Goal: Information Seeking & Learning: Learn about a topic

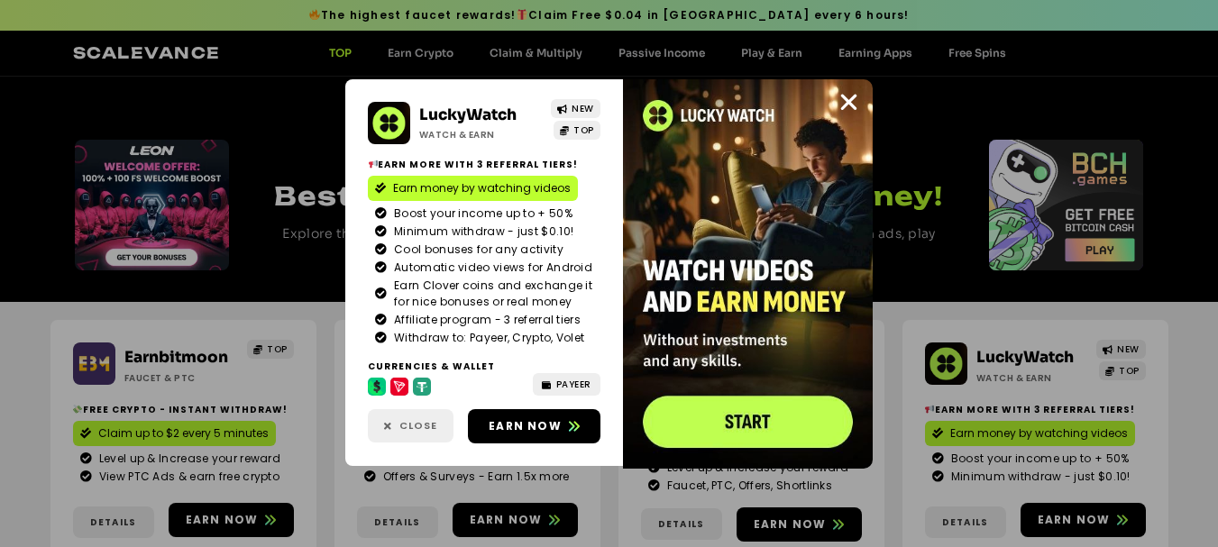
click at [426, 425] on span "Close" at bounding box center [418, 425] width 38 height 15
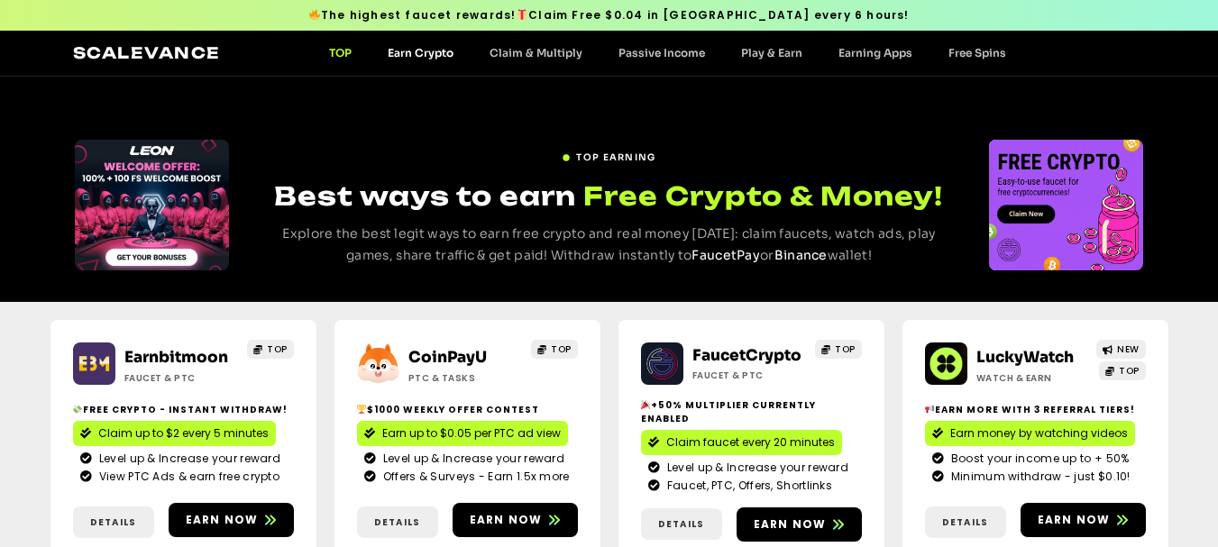
click at [426, 53] on link "Earn Crypto" at bounding box center [421, 53] width 102 height 14
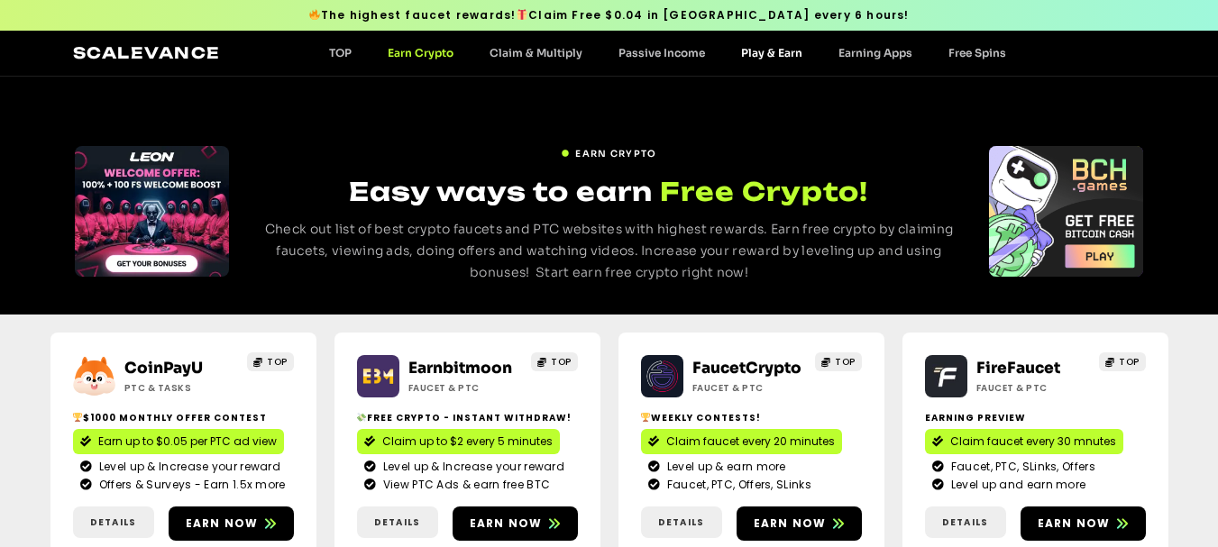
click at [800, 48] on link "Play & Earn" at bounding box center [771, 53] width 97 height 14
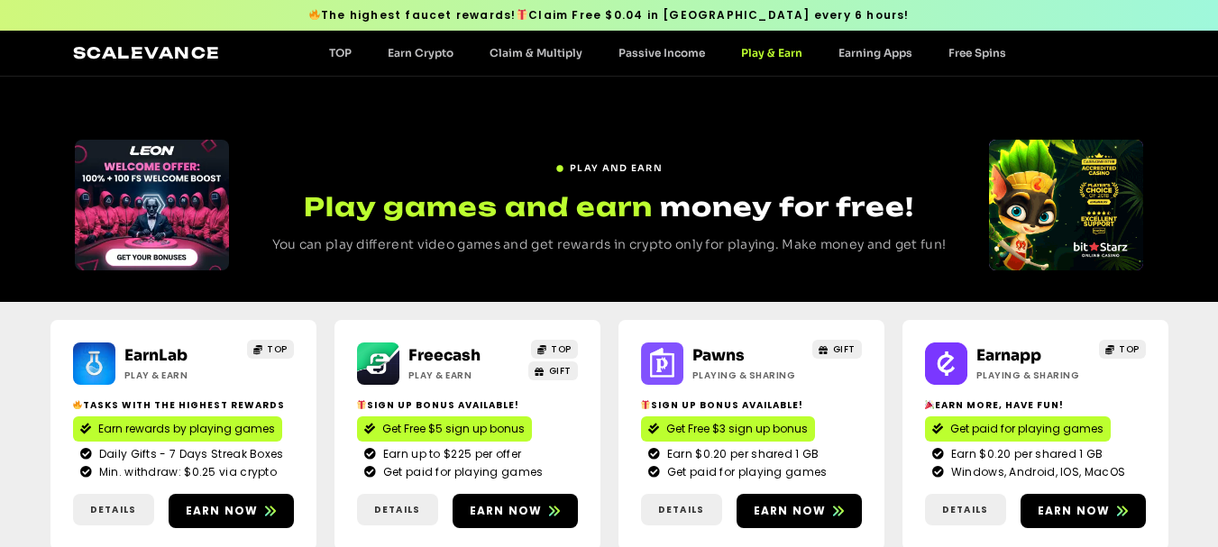
click at [883, 41] on div "Scalevance TOP Earn Crypto Claim & Multiply Passive Income Play & Earn Earning …" at bounding box center [609, 52] width 1073 height 23
click at [885, 49] on link "Earning Apps" at bounding box center [875, 53] width 110 height 14
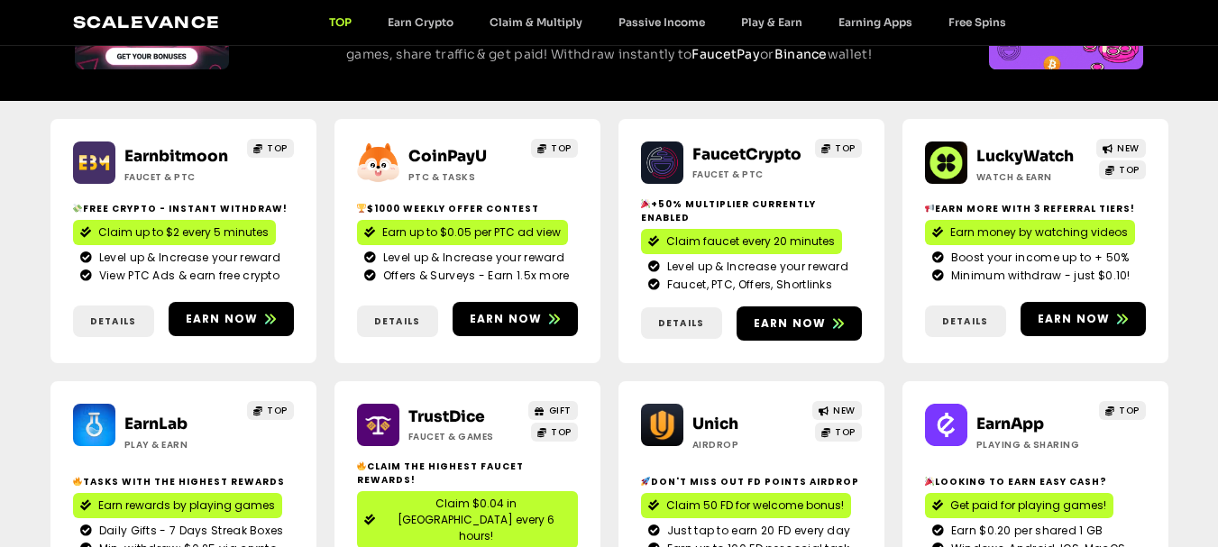
scroll to position [180, 0]
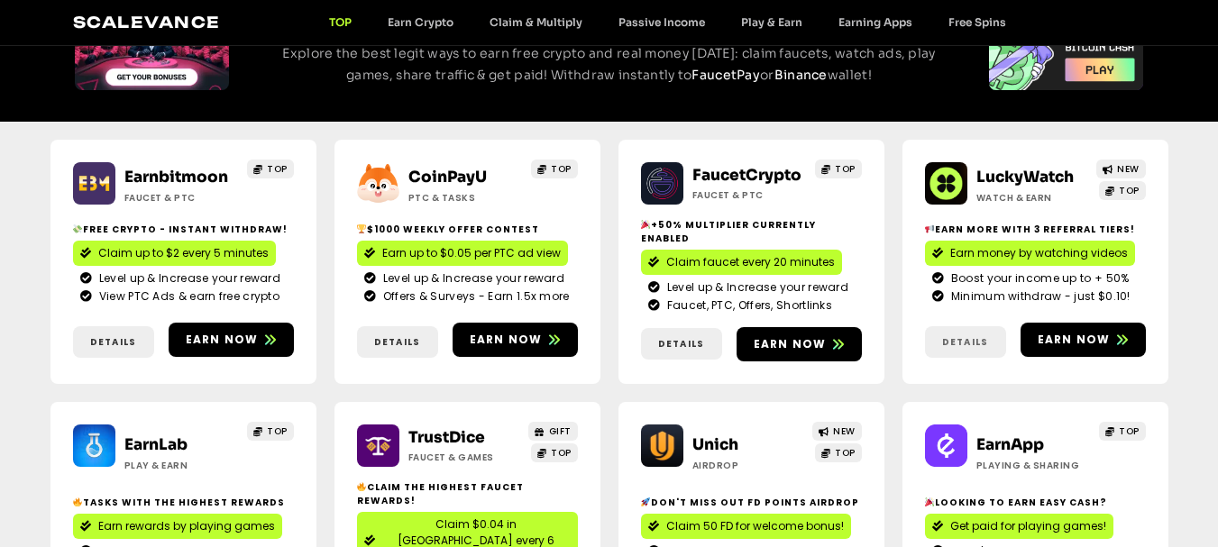
click at [972, 326] on link "Details" at bounding box center [965, 342] width 81 height 32
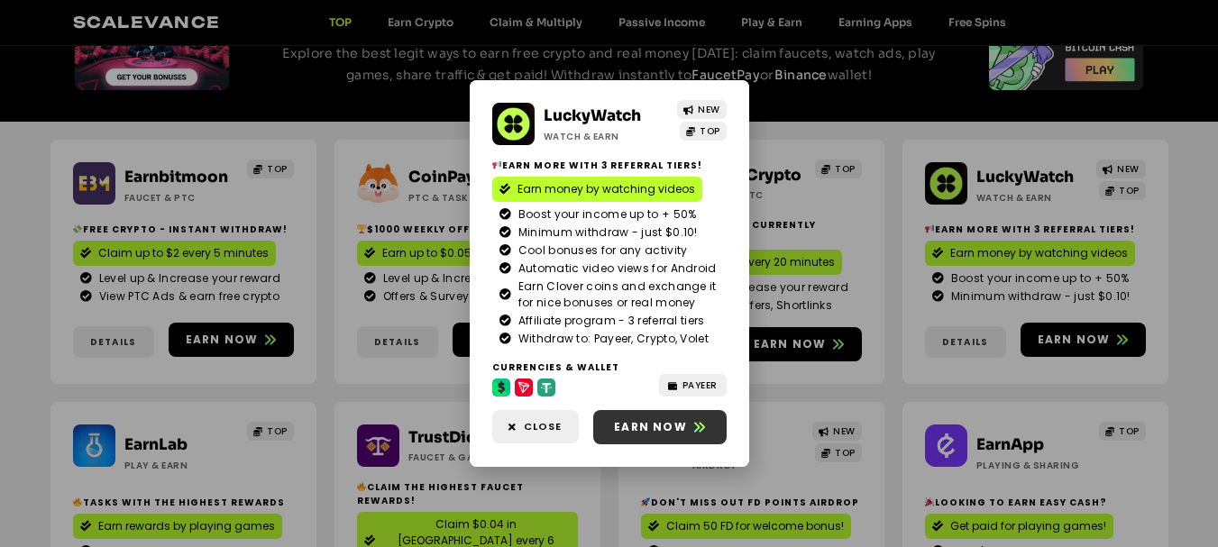
click at [691, 422] on span "Earn now" at bounding box center [659, 427] width 133 height 16
click at [818, 151] on div "LuckyWatch Watch & Earn NEW TOP Earn more with 3 referral Tiers! Earn money by …" at bounding box center [609, 273] width 1218 height 547
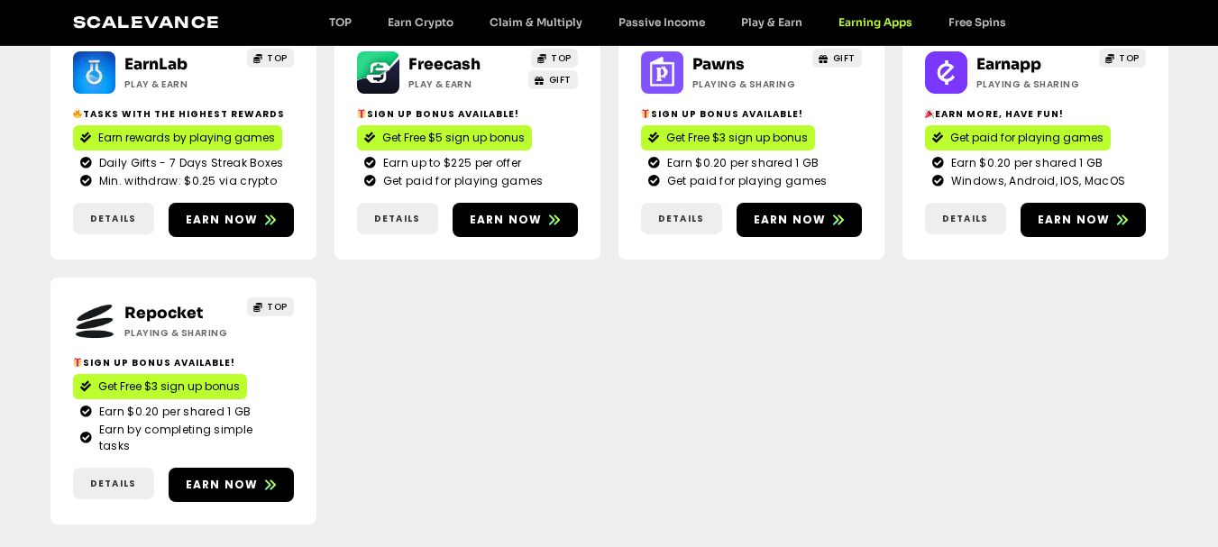
scroll to position [811, 0]
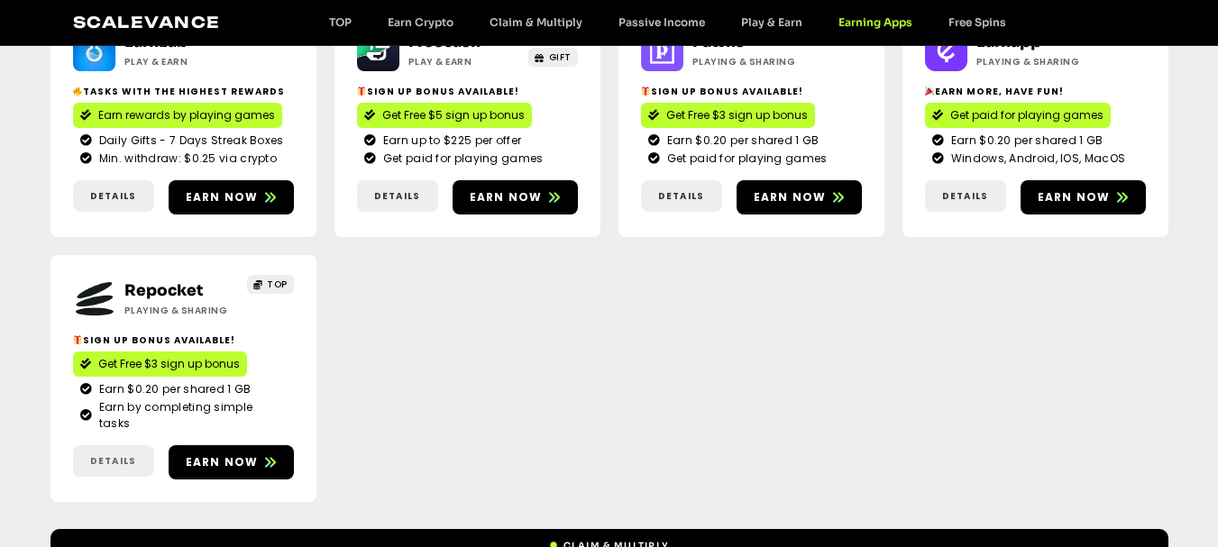
click at [101, 454] on span "Details" at bounding box center [113, 461] width 46 height 14
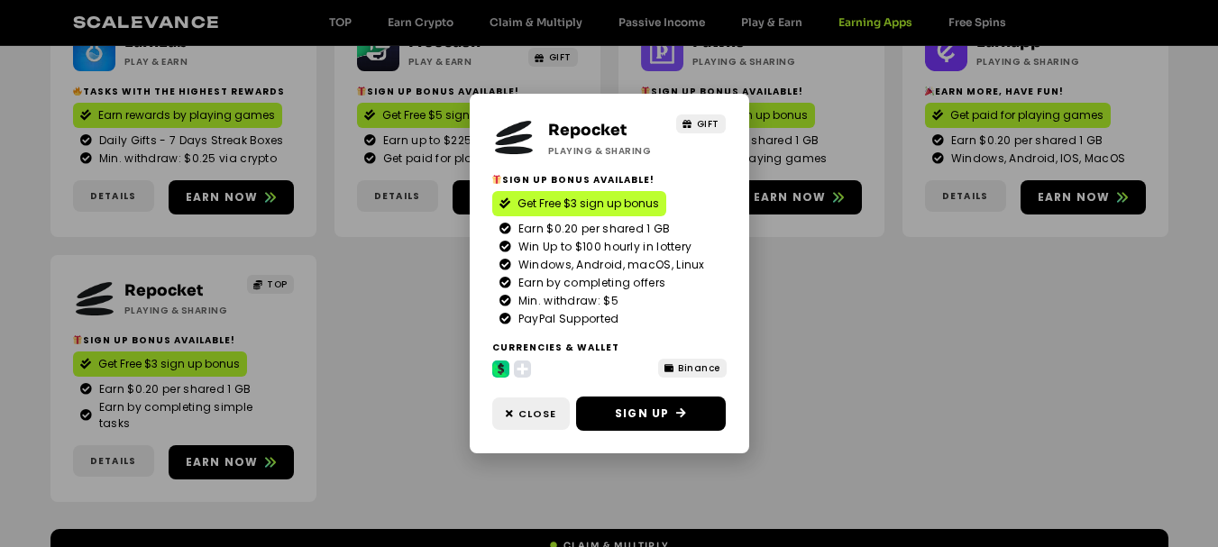
click at [864, 364] on div "Repocket Playing & Sharing GIFT Sign Up Bonus Available! Get Free $3 sign up bo…" at bounding box center [609, 273] width 1218 height 547
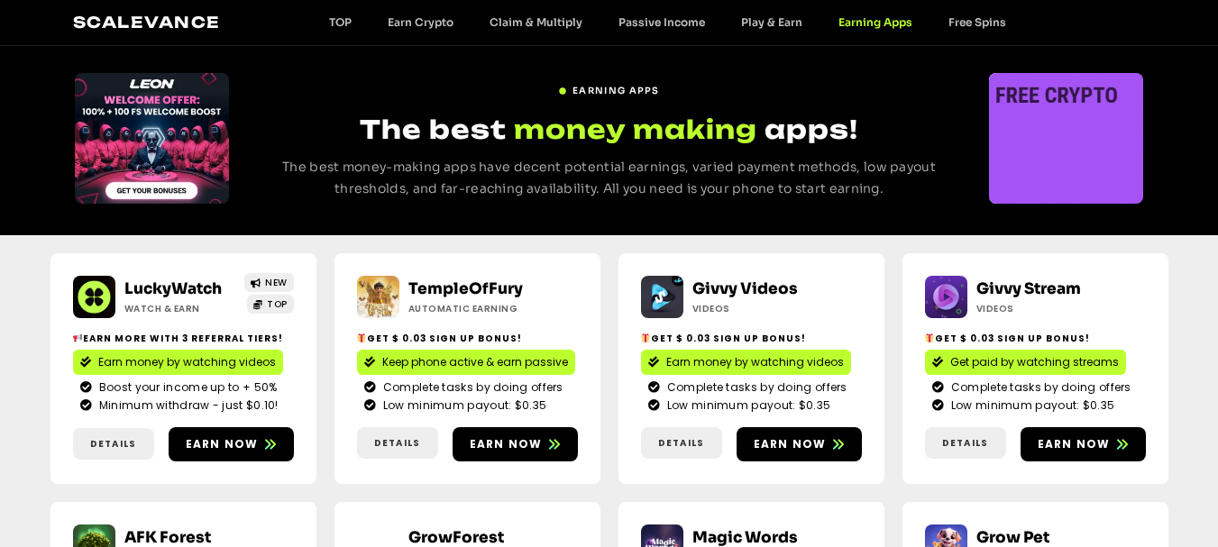
scroll to position [90, 0]
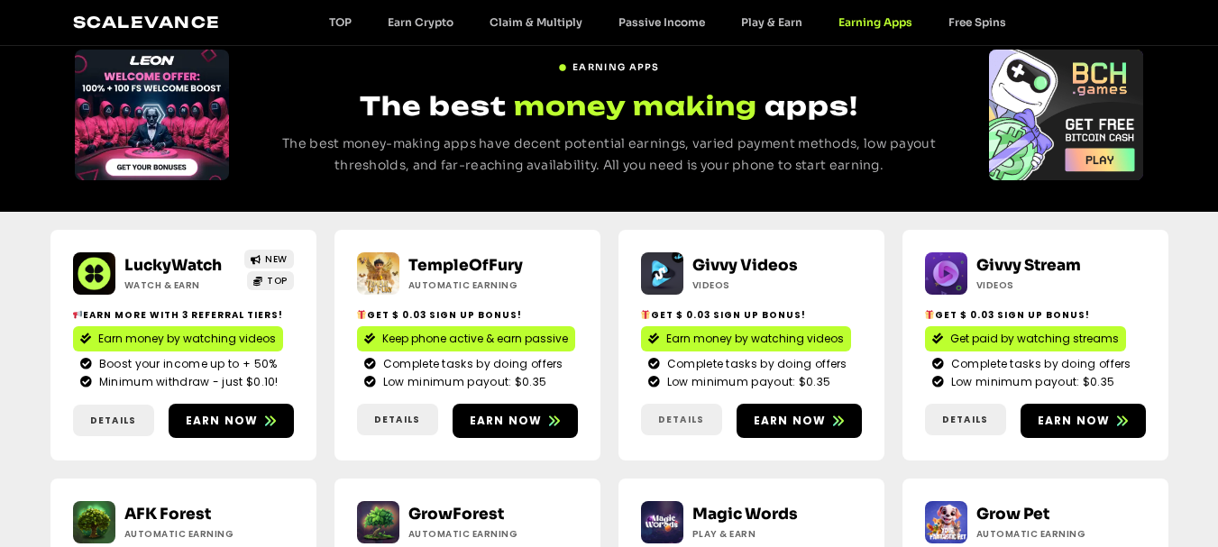
click at [692, 420] on span "Details" at bounding box center [681, 420] width 46 height 14
click at [686, 425] on span "Details" at bounding box center [681, 420] width 46 height 14
click at [777, 420] on span "Earn now" at bounding box center [790, 421] width 73 height 16
click at [200, 428] on span "Earn now" at bounding box center [222, 421] width 73 height 16
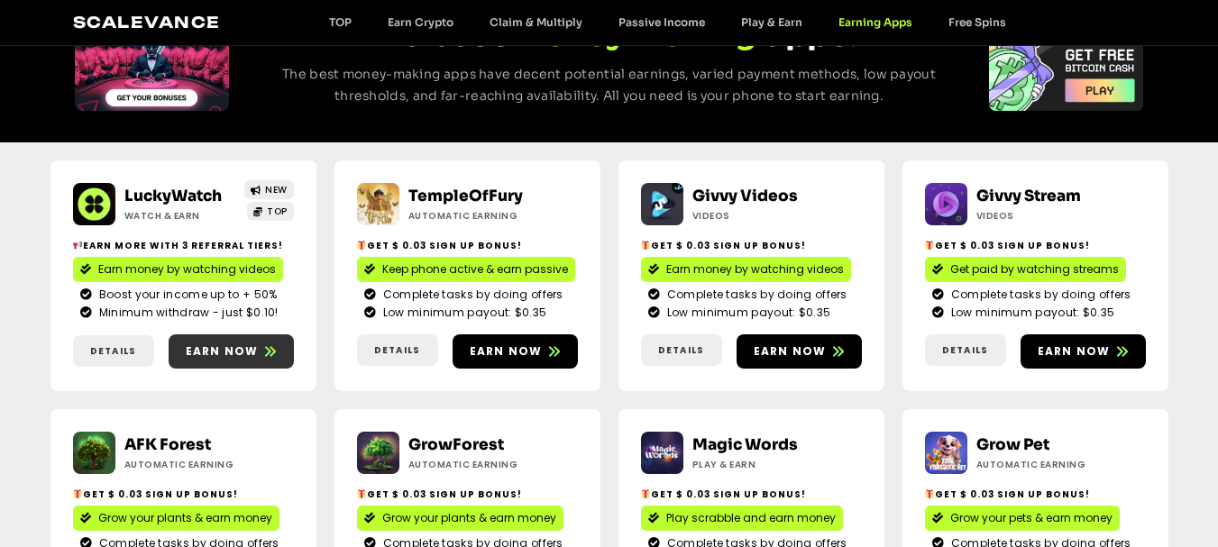
scroll to position [180, 0]
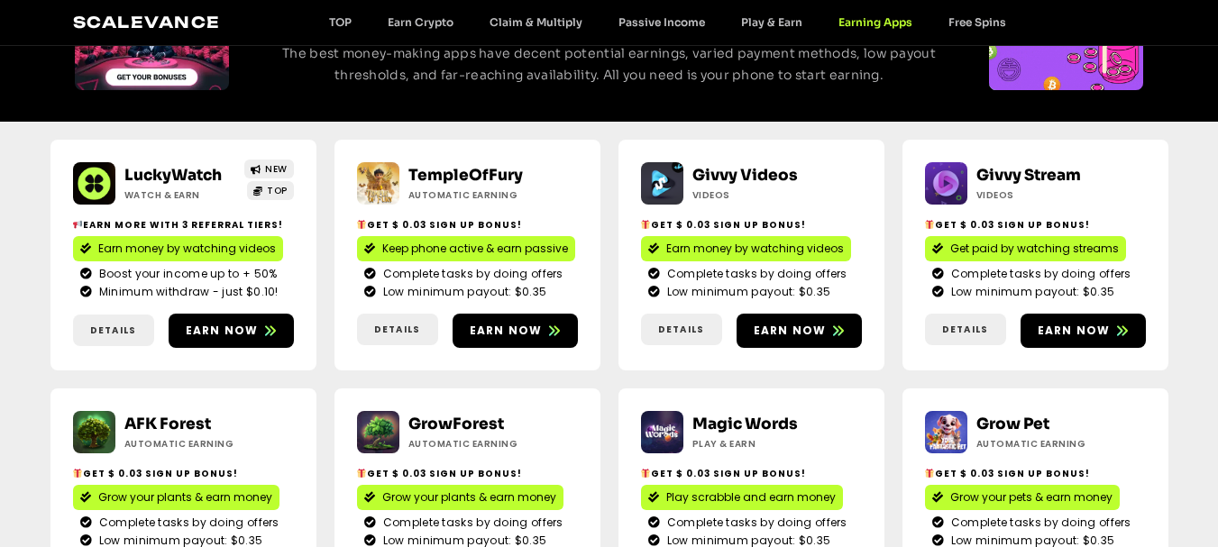
click at [667, 9] on div "Scalevance TOP Earn Crypto Claim & Multiply Passive Income Play & Earn Earning …" at bounding box center [609, 22] width 1118 height 45
click at [667, 16] on link "Passive Income" at bounding box center [661, 22] width 123 height 14
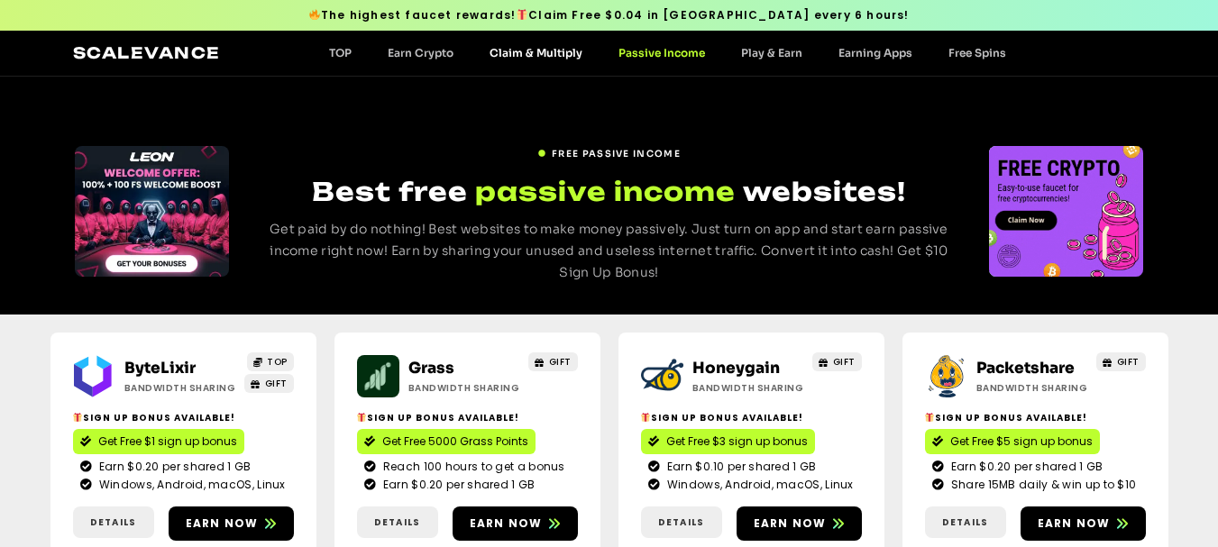
click at [515, 52] on link "Claim & Multiply" at bounding box center [535, 53] width 129 height 14
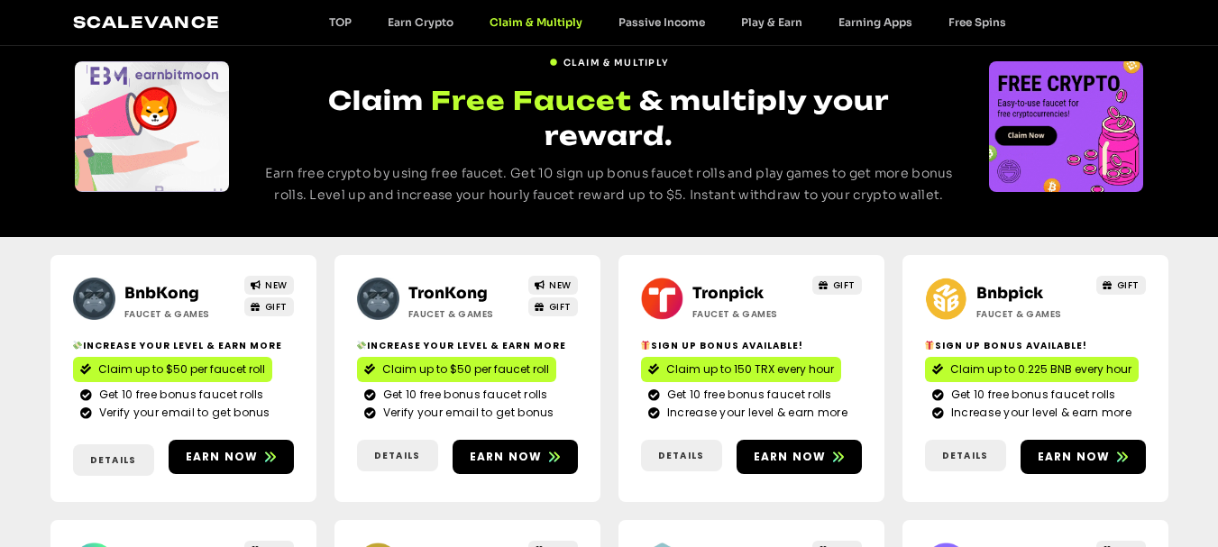
scroll to position [90, 0]
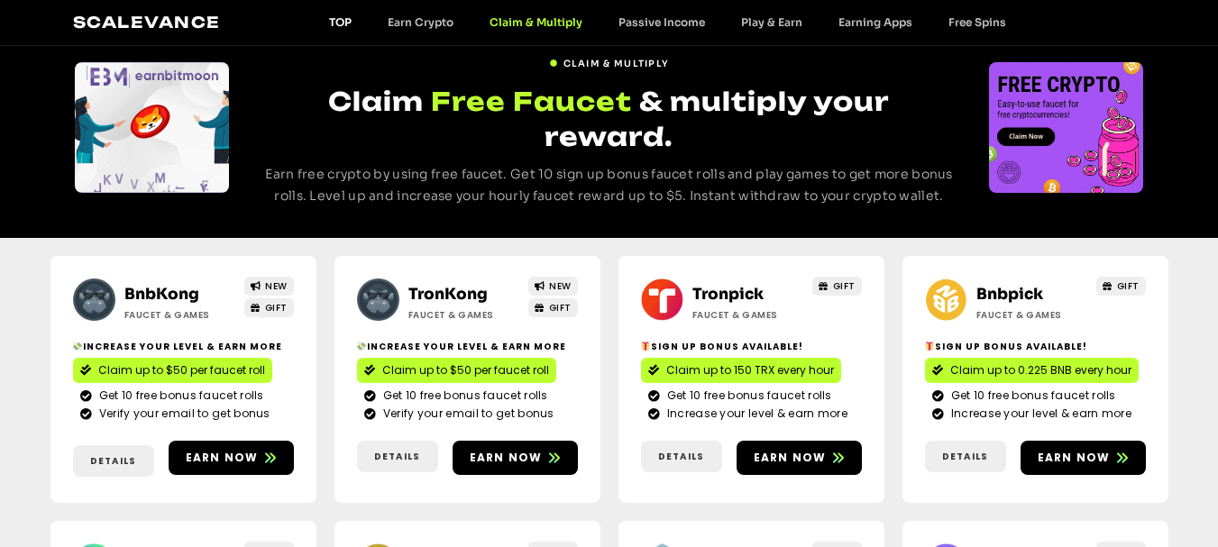
click at [350, 17] on link "TOP" at bounding box center [340, 22] width 59 height 14
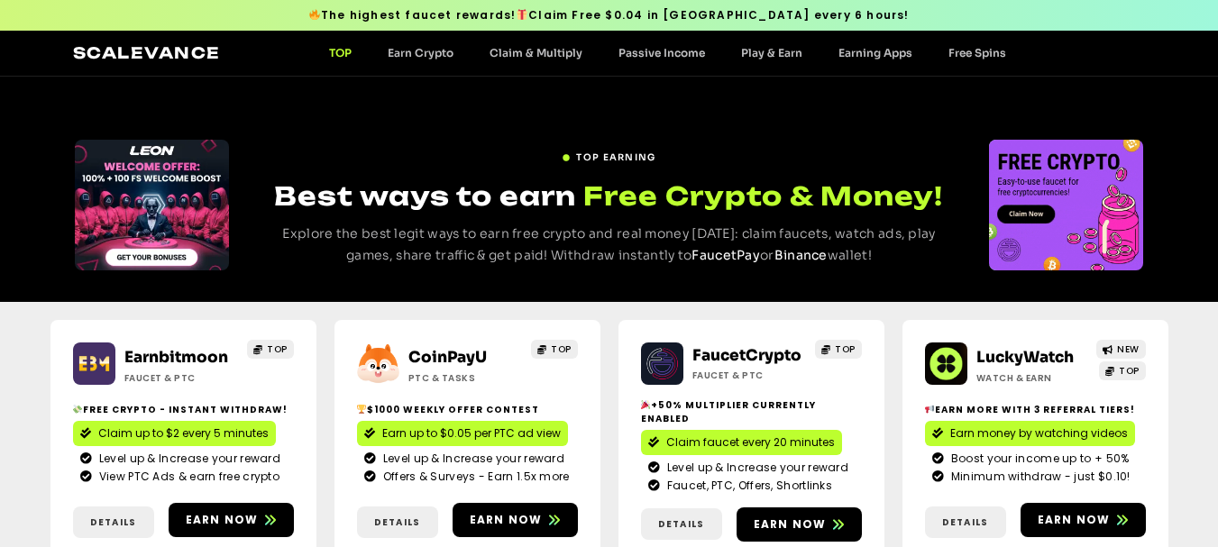
click at [112, 429] on span "Claim up to $2 every 5 minutes" at bounding box center [183, 433] width 170 height 16
